Goal: Task Accomplishment & Management: Use online tool/utility

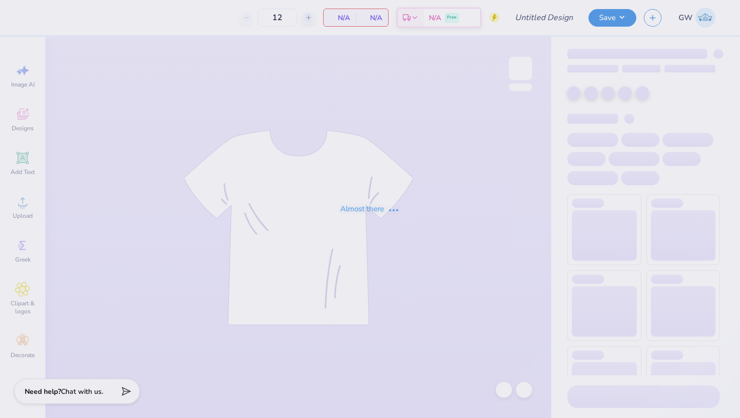
type input "Phi Sig Dad's Weekend 25"
type input "60"
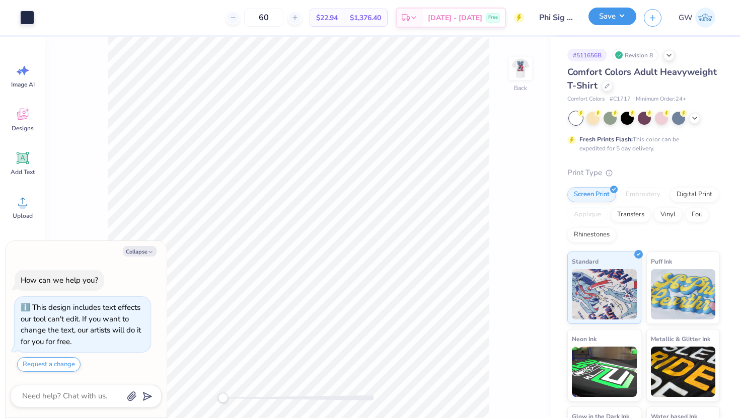
click at [625, 18] on button "Save" at bounding box center [613, 17] width 48 height 18
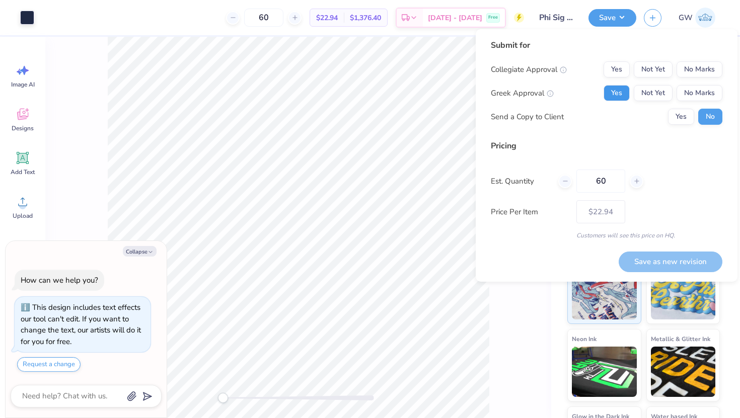
click at [620, 87] on button "Yes" at bounding box center [617, 93] width 26 height 16
click at [620, 69] on button "Yes" at bounding box center [617, 69] width 26 height 16
click at [683, 263] on button "Save as new revision" at bounding box center [671, 262] width 104 height 21
type textarea "x"
type input "– –"
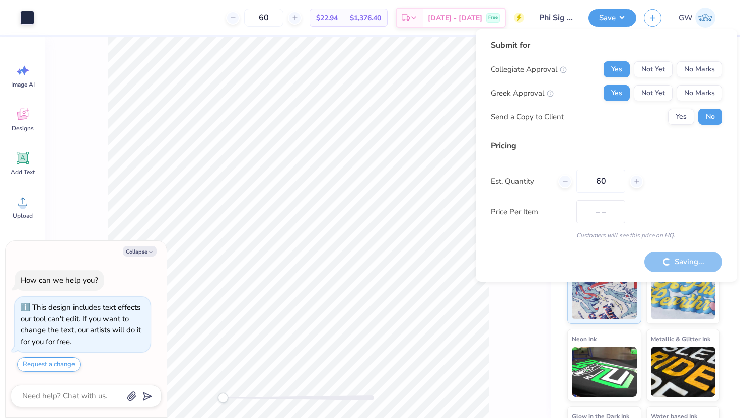
type textarea "x"
type input "$22.94"
type textarea "x"
